Goal: Information Seeking & Learning: Learn about a topic

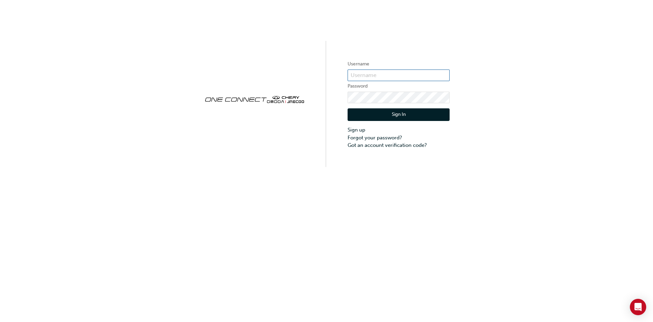
type input "CHAU0428"
click at [413, 119] on button "Sign In" at bounding box center [399, 114] width 102 height 13
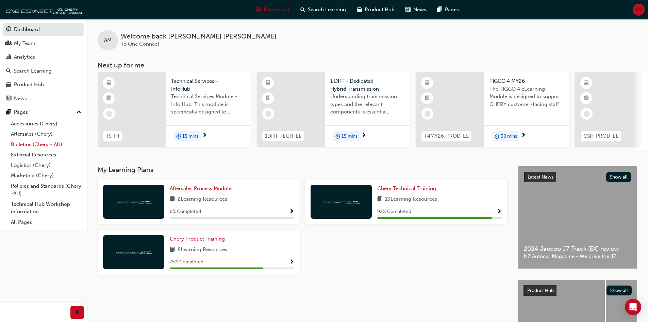
click at [43, 143] on link "Bulletins (Chery - AU)" at bounding box center [46, 144] width 76 height 11
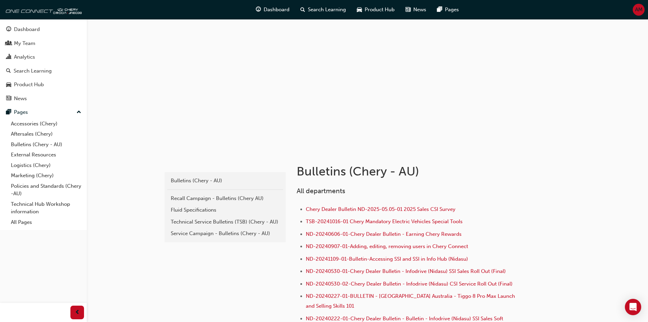
scroll to position [34, 0]
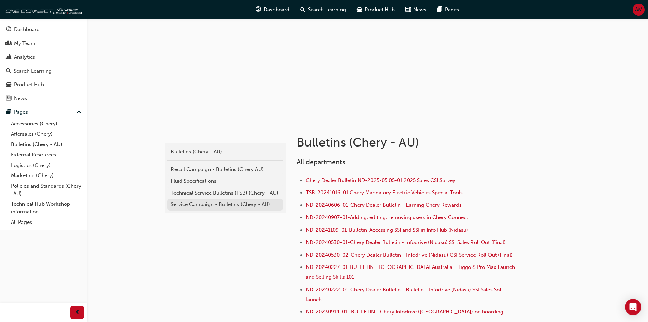
click at [222, 208] on link "Service Campaign - Bulletins (Chery - AU)" at bounding box center [225, 204] width 116 height 12
